Goal: Task Accomplishment & Management: Manage account settings

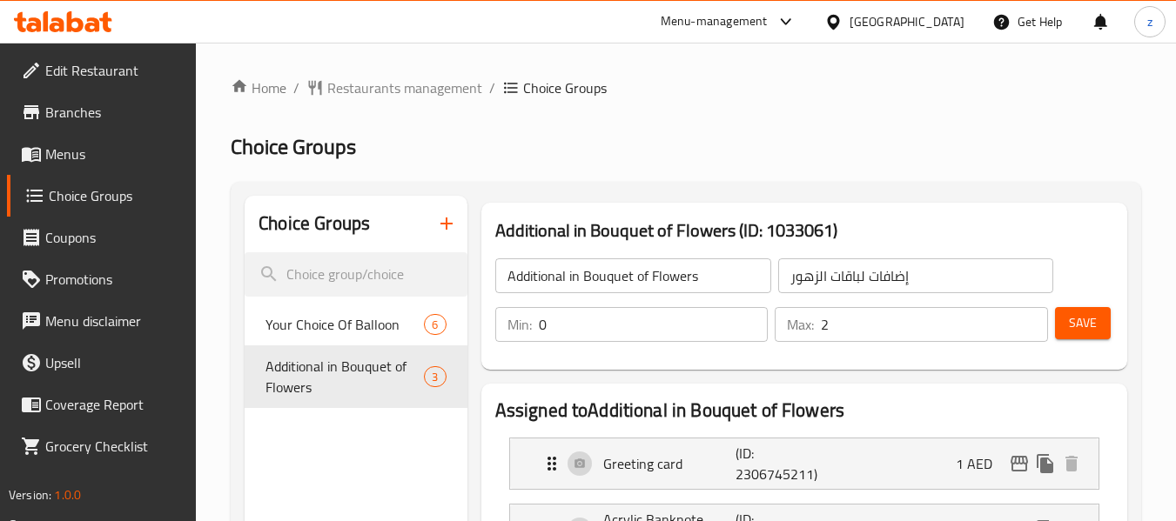
click at [87, 114] on span "Branches" at bounding box center [114, 112] width 138 height 21
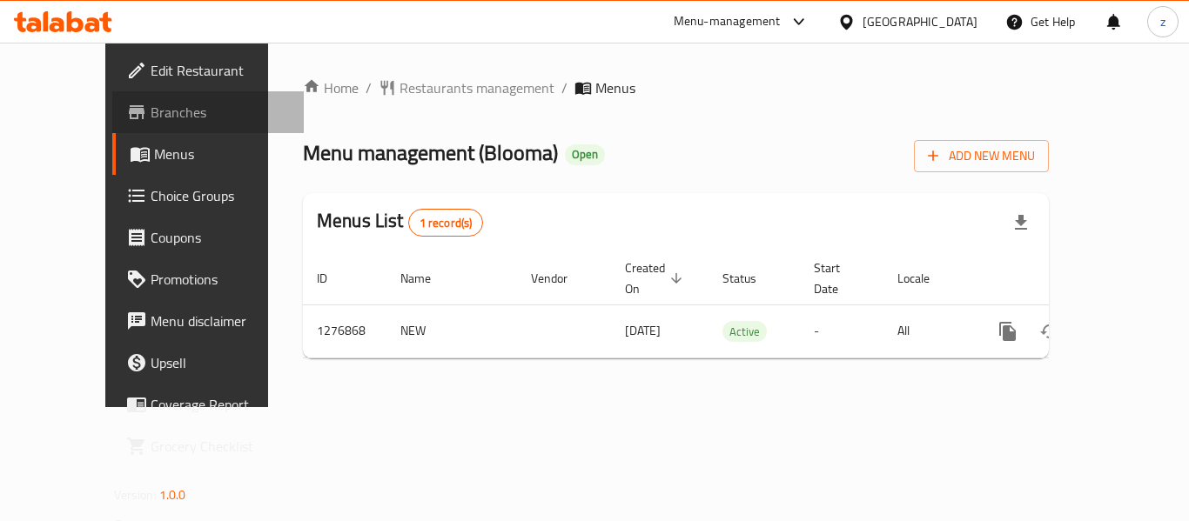
click at [151, 105] on span "Branches" at bounding box center [220, 112] width 139 height 21
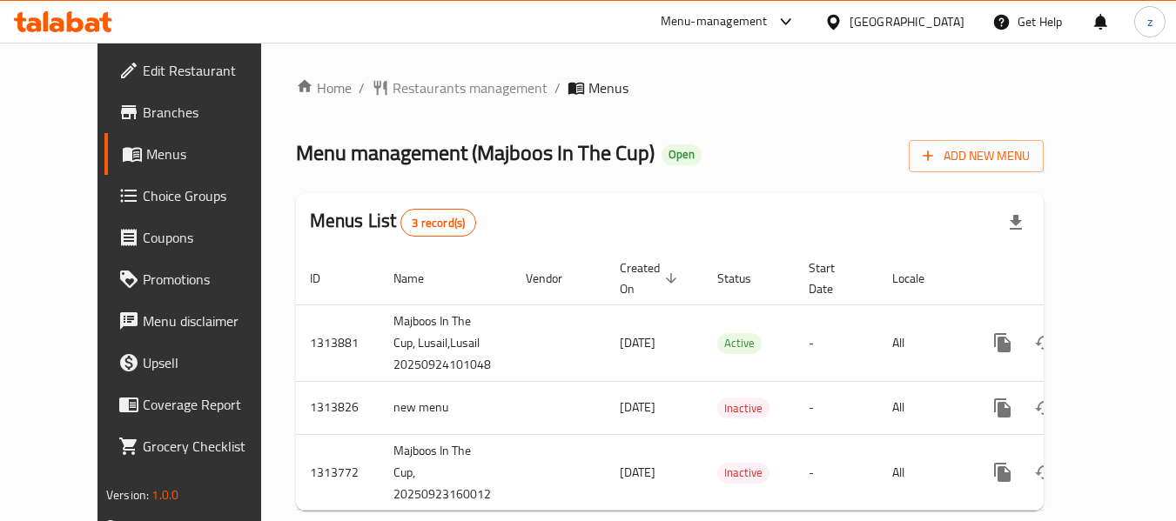
click at [118, 197] on icon at bounding box center [128, 195] width 21 height 21
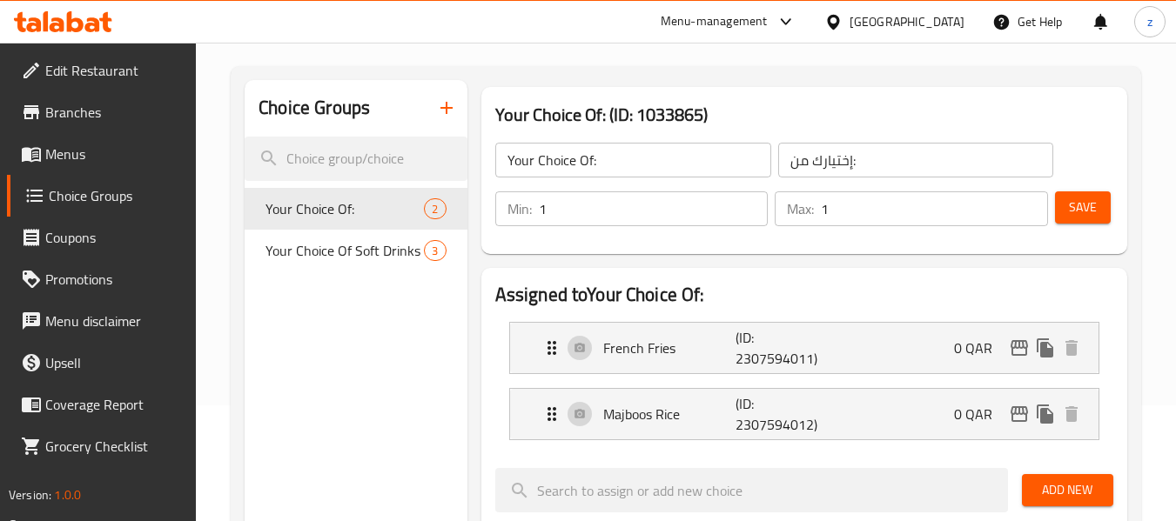
scroll to position [261, 0]
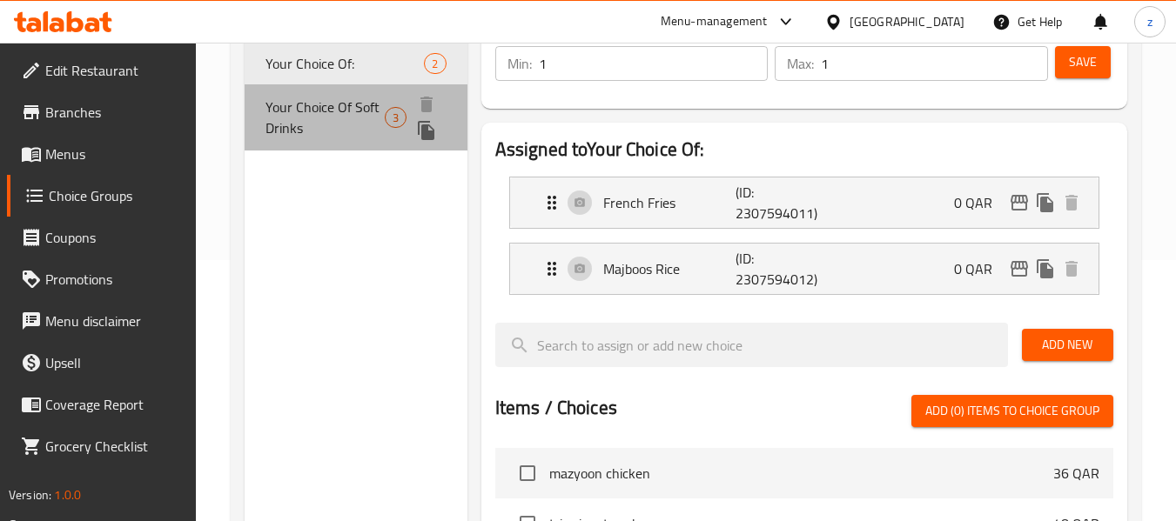
click at [332, 109] on span "Your Choice Of Soft Drinks" at bounding box center [324, 118] width 118 height 42
type input "Your Choice Of Soft Drinks"
type input "اختيارك من مشروبات غازية"
type input "0"
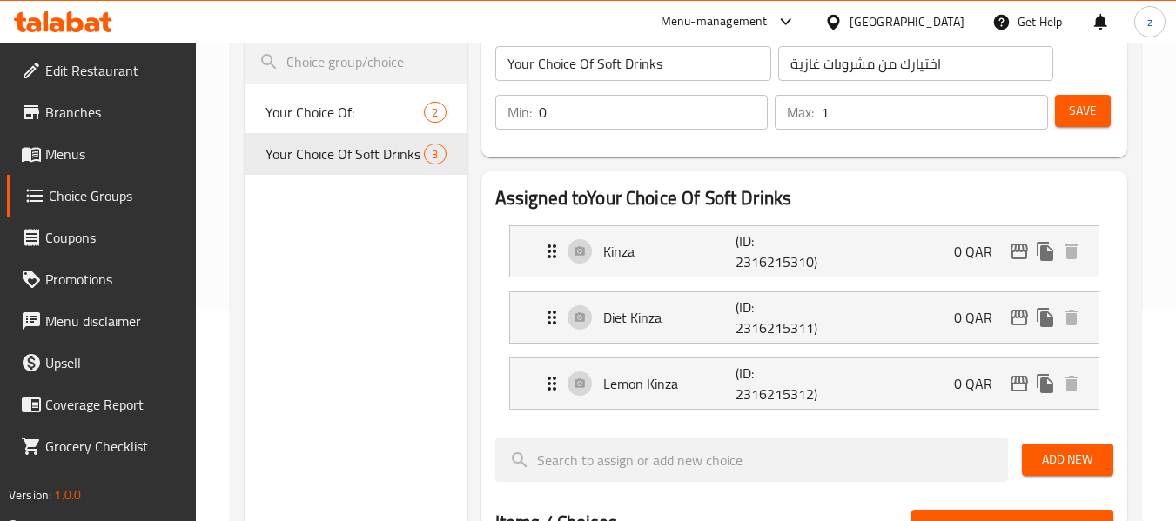
scroll to position [174, 0]
